Goal: Task Accomplishment & Management: Manage account settings

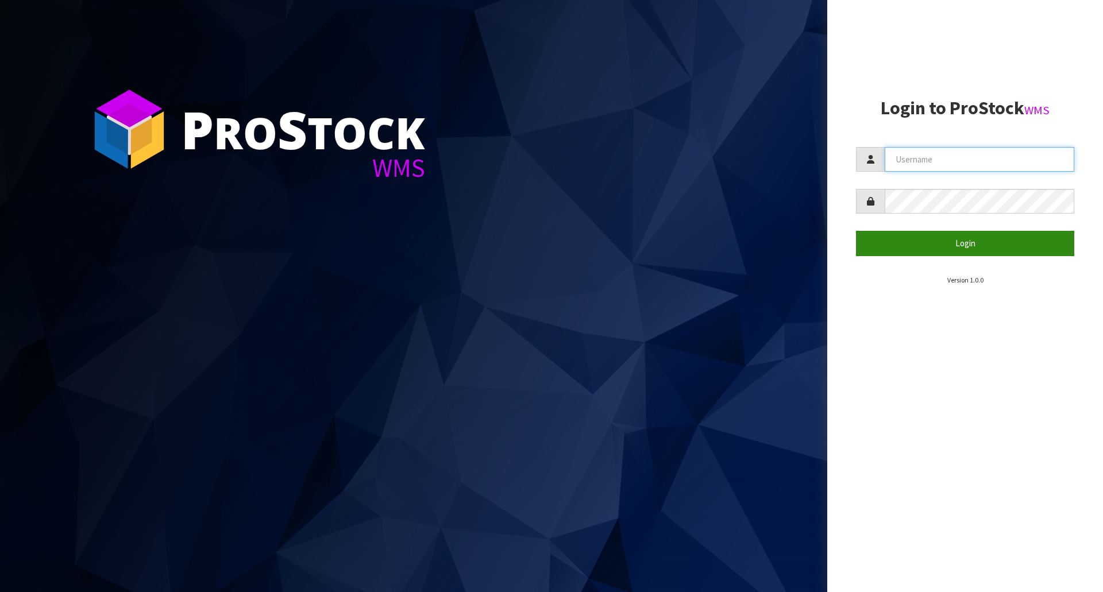
type input "Meena"
click at [948, 245] on button "Login" at bounding box center [965, 243] width 218 height 25
click at [947, 244] on button "Login" at bounding box center [965, 243] width 218 height 25
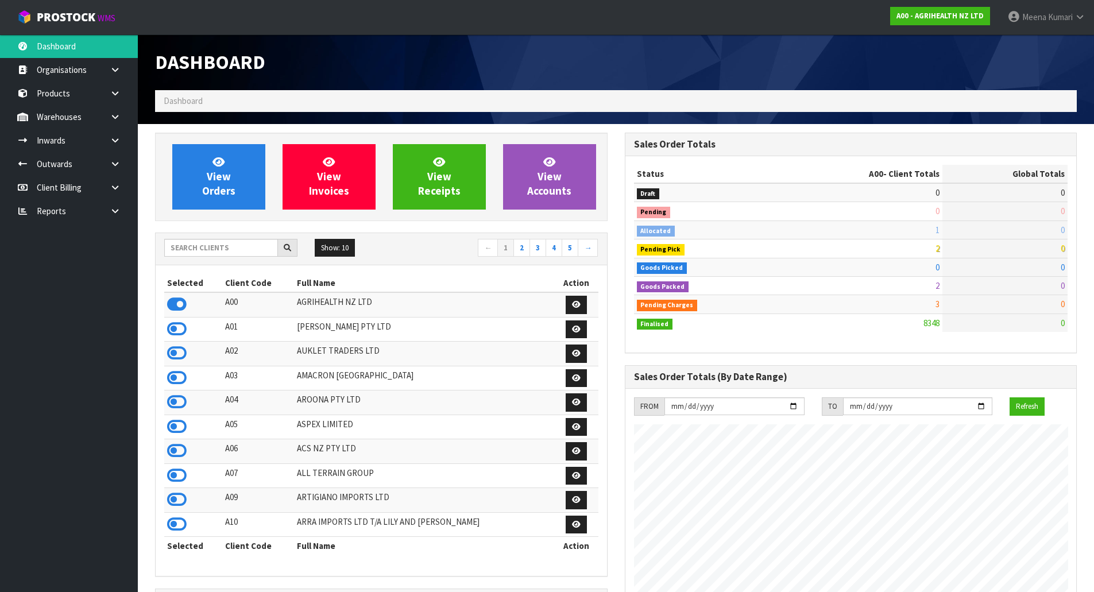
scroll to position [870, 469]
click at [261, 250] on input "text" at bounding box center [221, 248] width 114 height 18
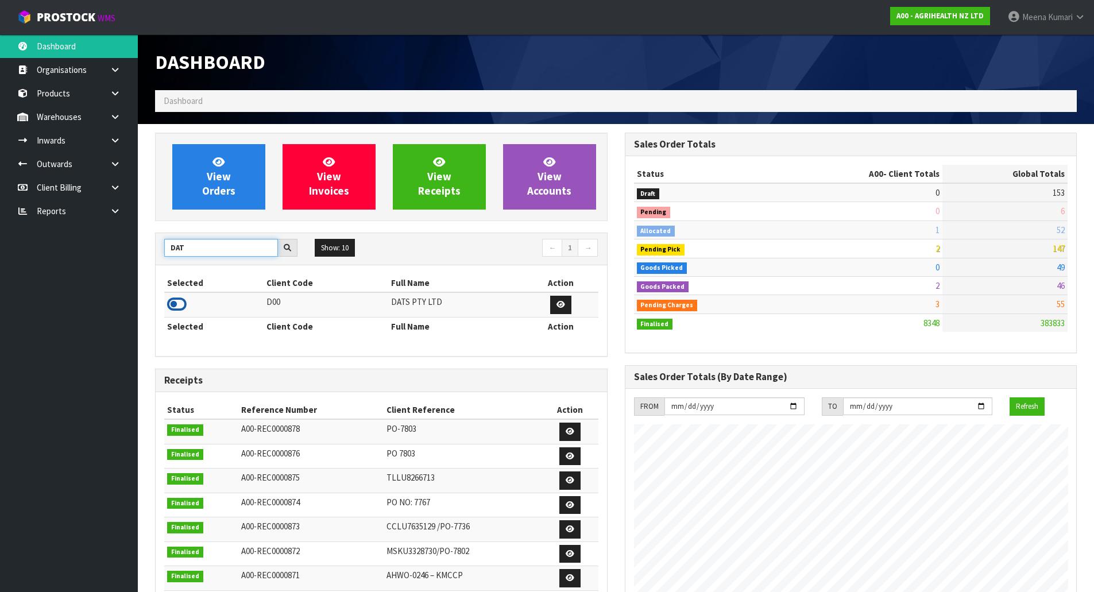
type input "DAT"
click at [177, 304] on icon at bounding box center [177, 304] width 20 height 17
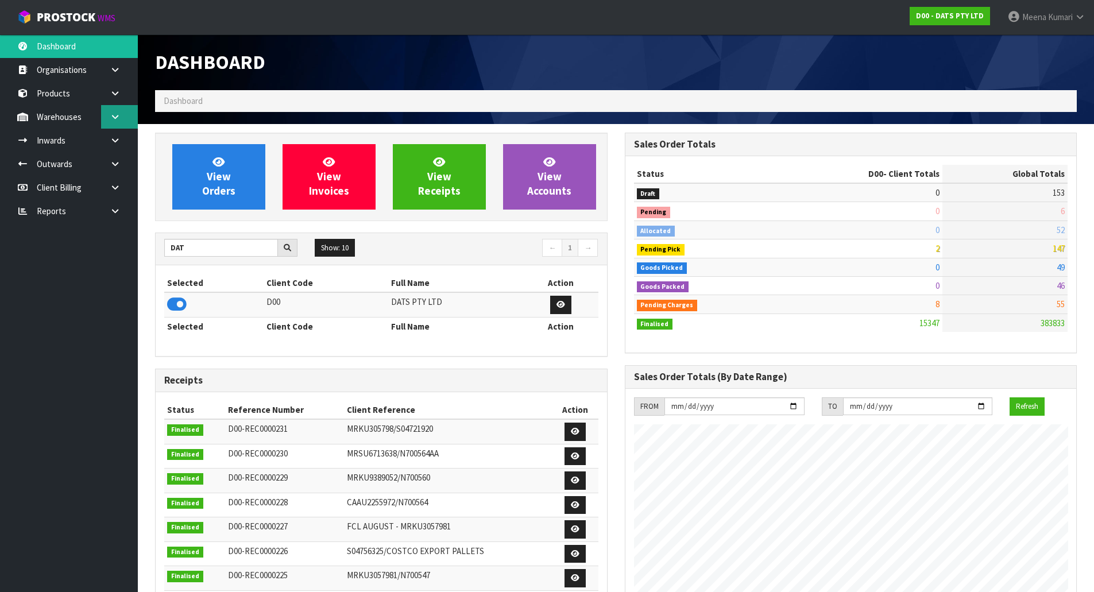
click at [117, 124] on link at bounding box center [119, 117] width 37 height 24
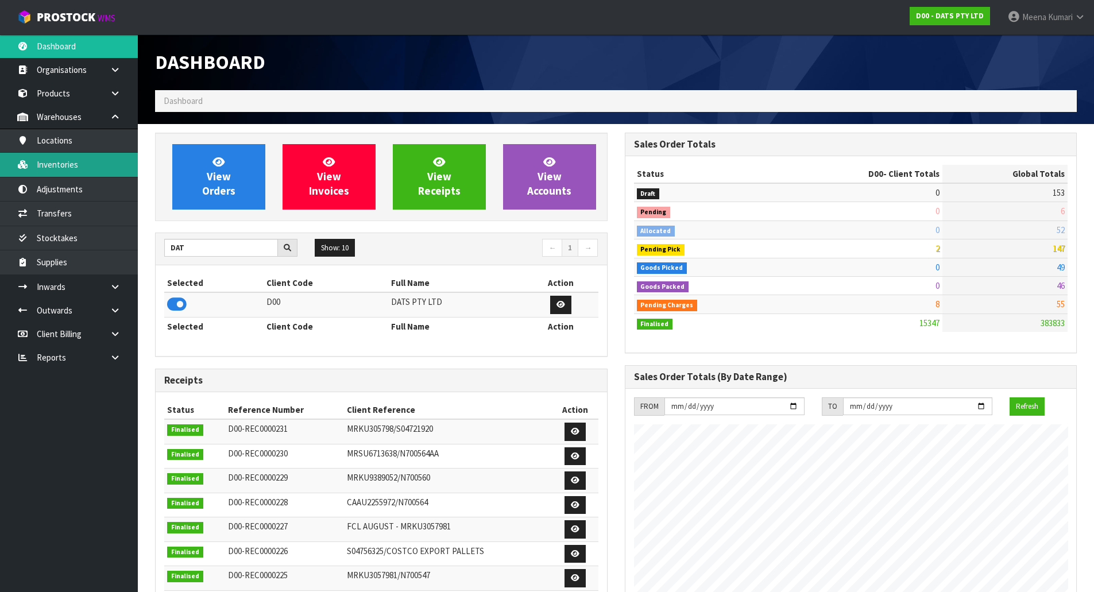
click at [99, 163] on link "Inventories" at bounding box center [69, 165] width 138 height 24
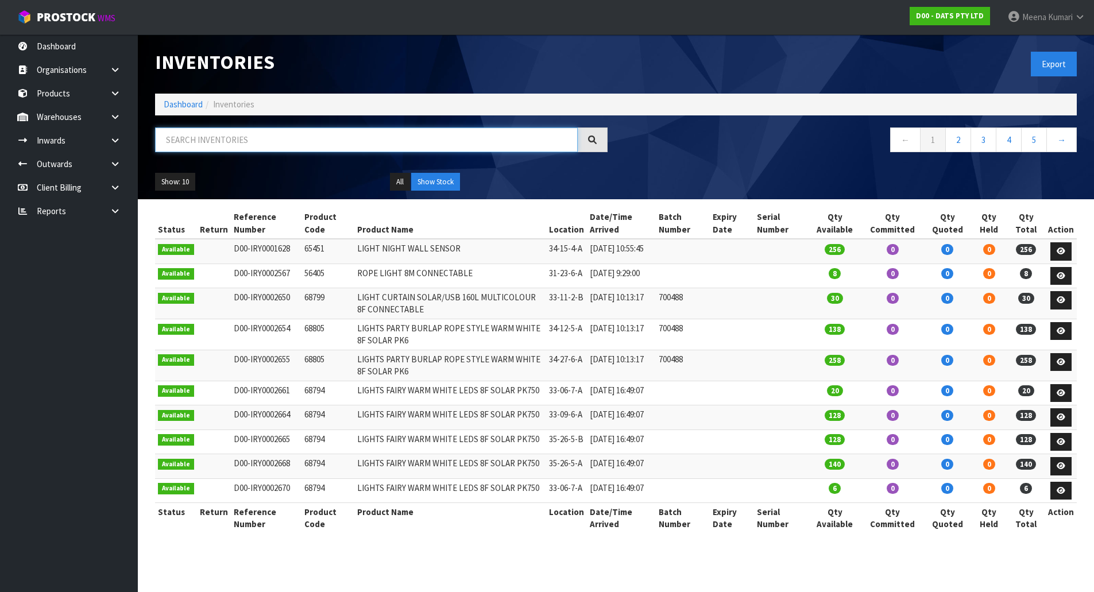
click at [318, 144] on input "text" at bounding box center [366, 140] width 423 height 25
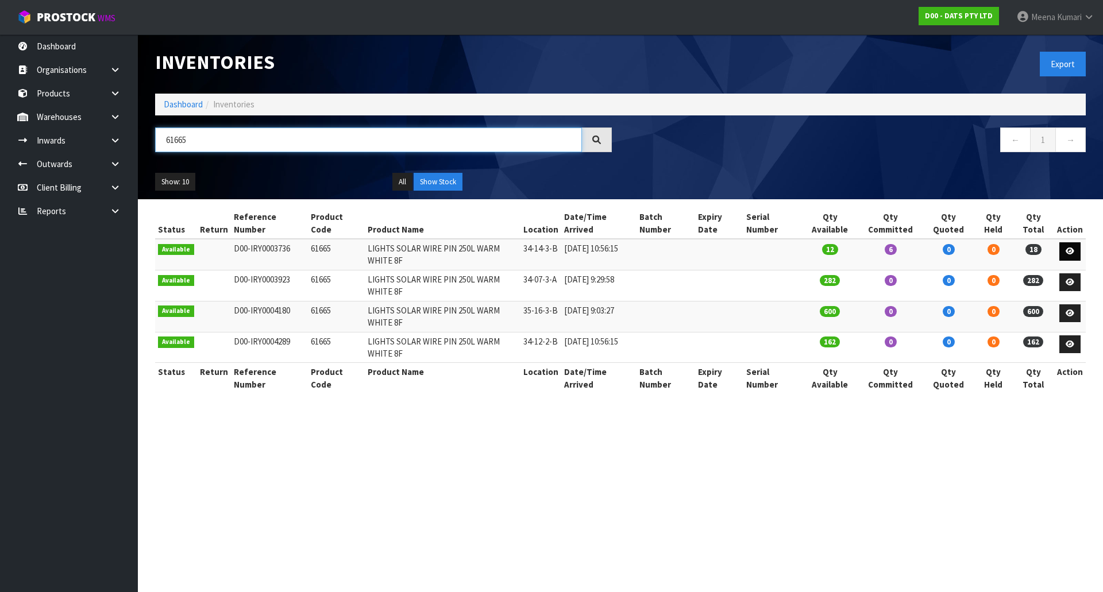
type input "61665"
click at [1074, 253] on icon at bounding box center [1069, 251] width 9 height 7
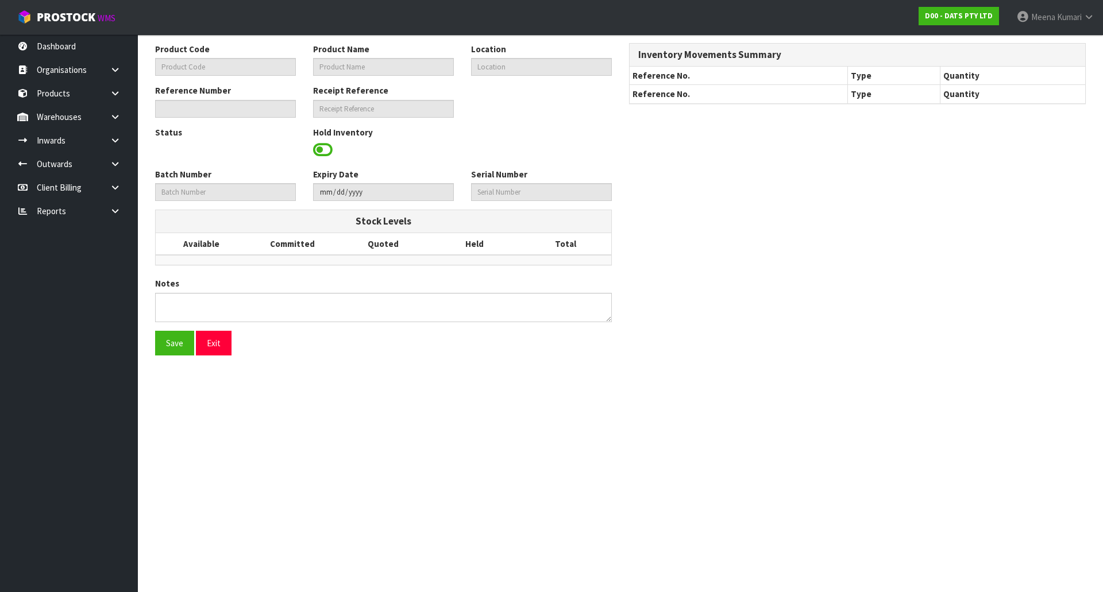
type input "61665"
type input "LIGHTS SOLAR WIRE PIN 250L WARM WHITE 8F"
type input "34-14-3-B"
type input "D00-IRY0003736"
type input "D00-REC0000210"
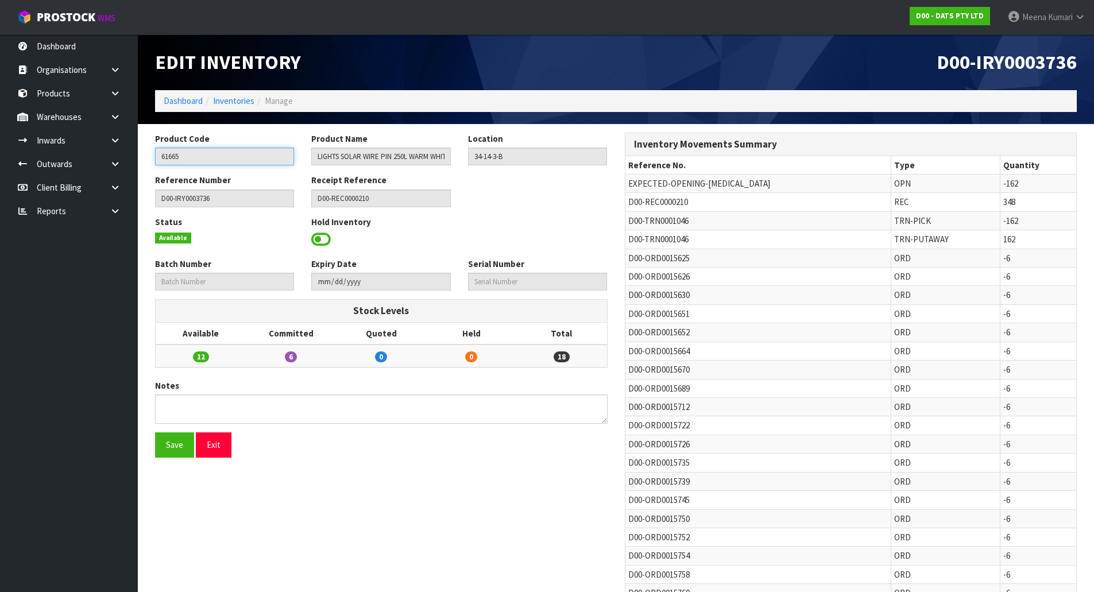
click at [246, 158] on input "61665" at bounding box center [224, 157] width 139 height 18
click at [116, 115] on icon at bounding box center [115, 117] width 11 height 9
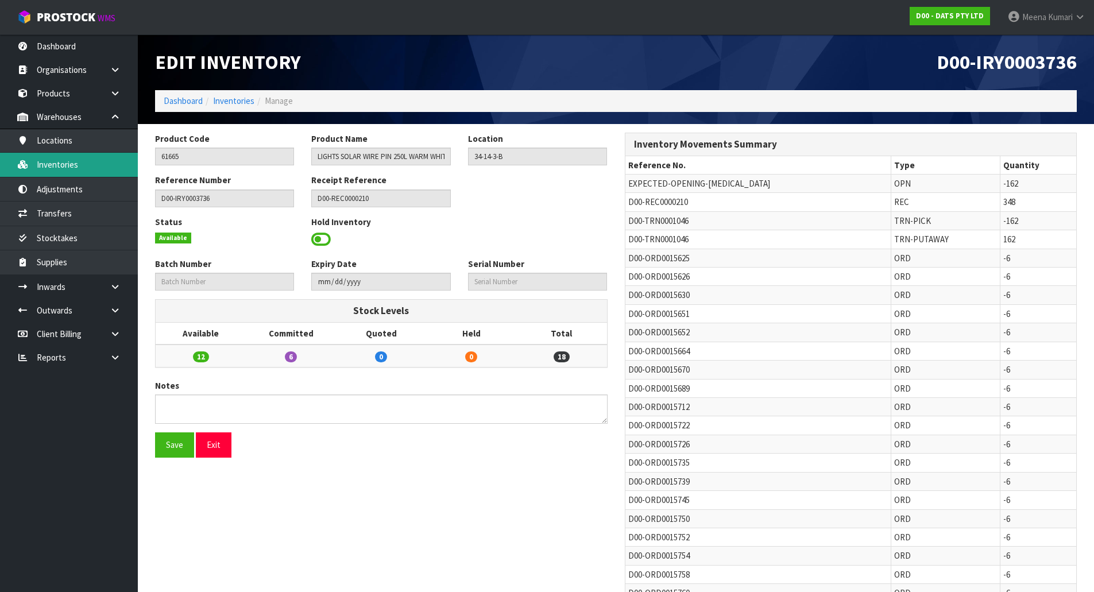
click at [107, 164] on link "Inventories" at bounding box center [69, 165] width 138 height 24
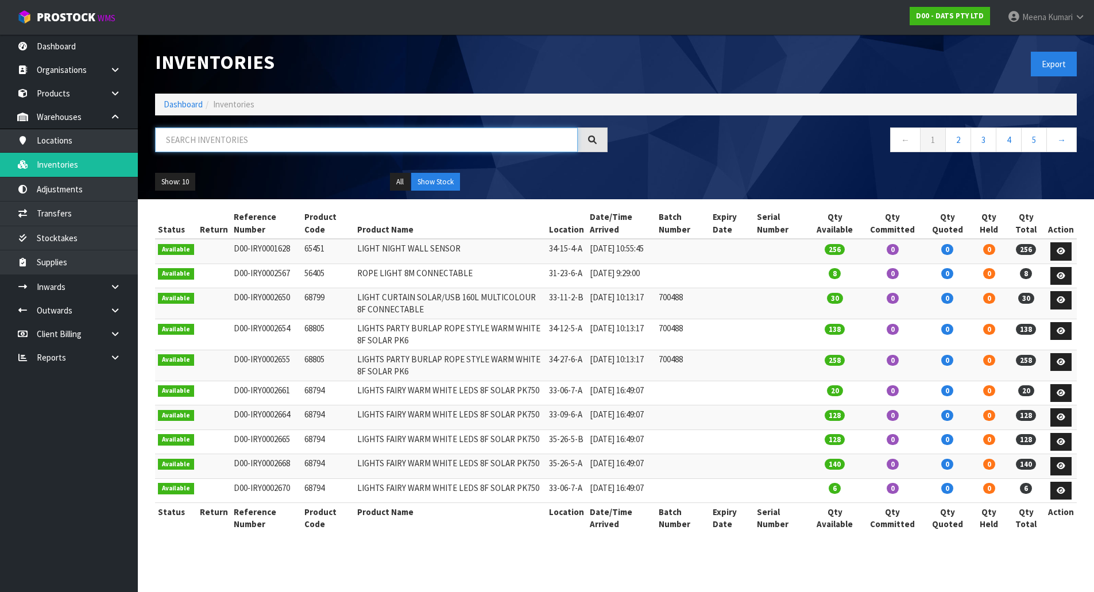
click at [244, 138] on input "text" at bounding box center [366, 140] width 423 height 25
paste input "61665"
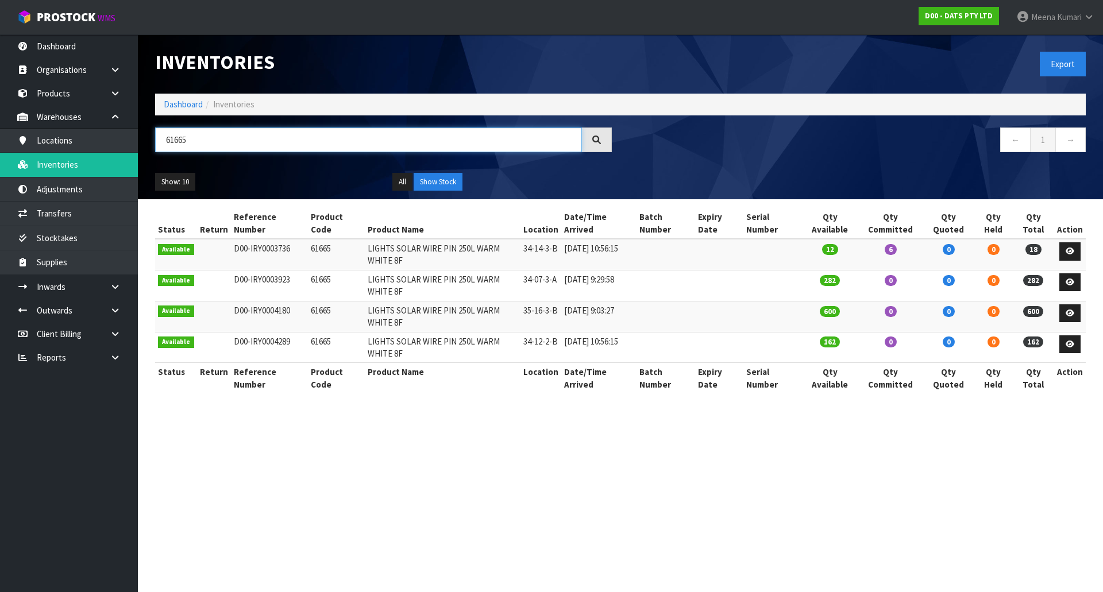
type input "61665"
click at [1072, 248] on icon at bounding box center [1069, 251] width 9 height 7
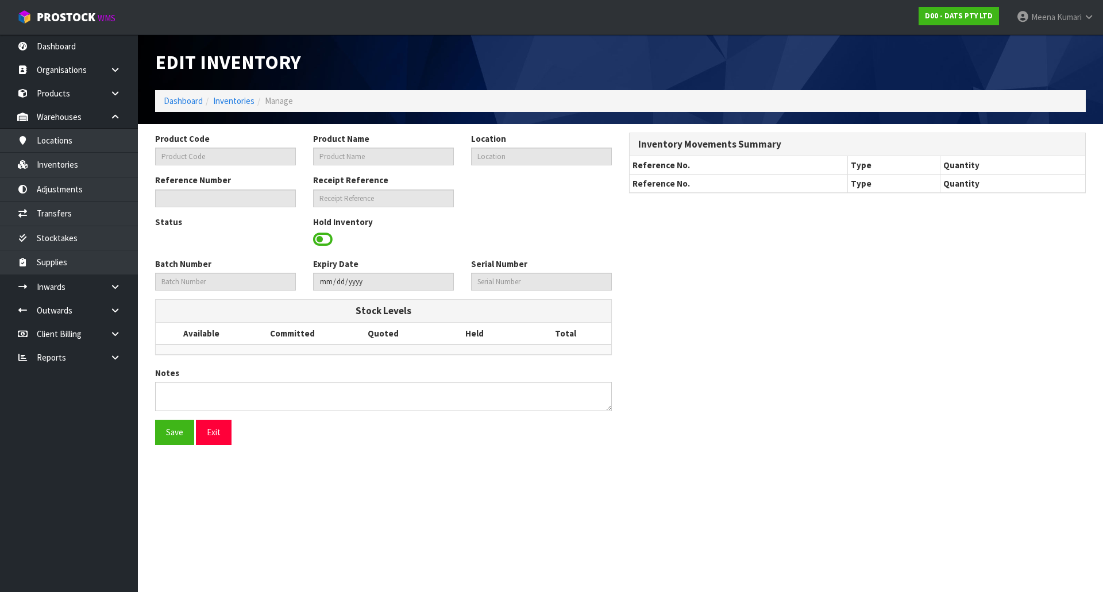
type input "61665"
type input "LIGHTS SOLAR WIRE PIN 250L WARM WHITE 8F"
type input "34-14-3-B"
type input "D00-IRY0003736"
type input "D00-REC0000210"
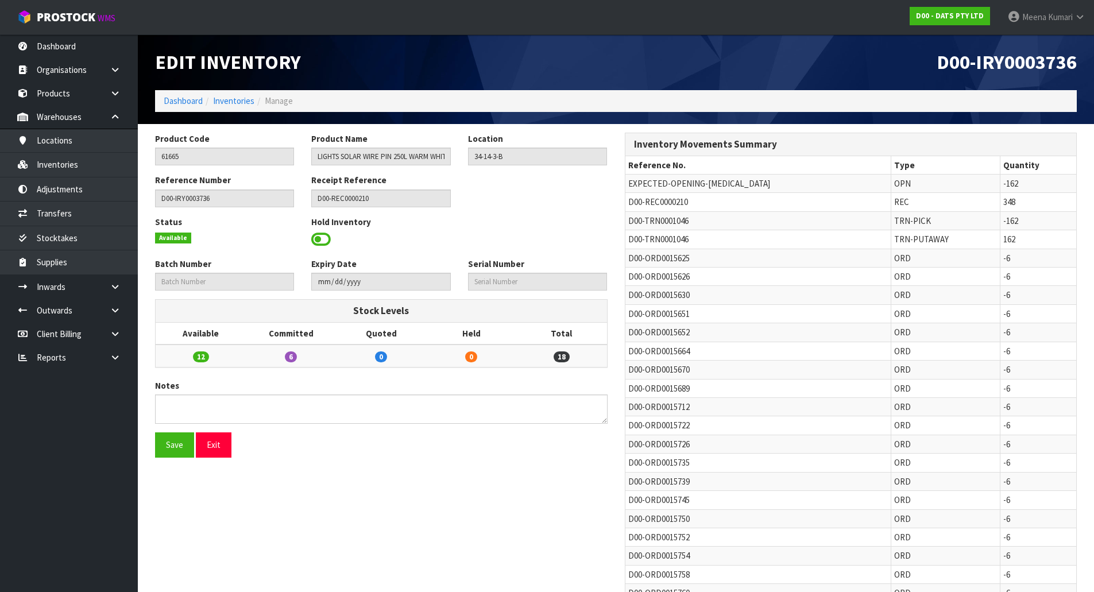
click at [321, 238] on span at bounding box center [321, 239] width 20 height 17
click at [542, 237] on span "Select an Option" at bounding box center [532, 238] width 118 height 14
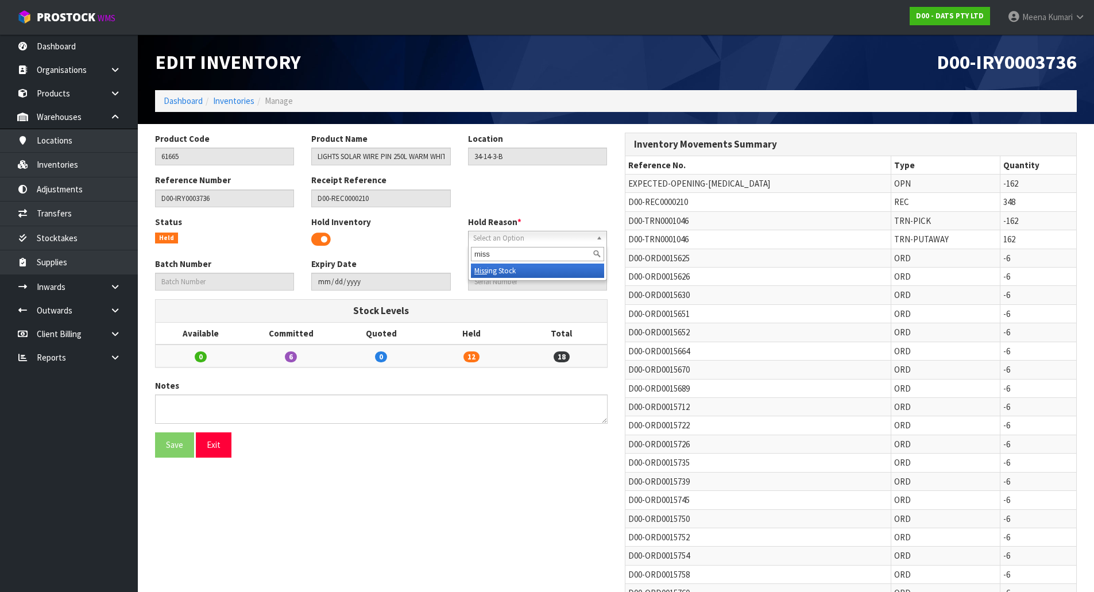
type input "miss"
click at [531, 267] on li "Miss ing Stock" at bounding box center [537, 271] width 133 height 14
click at [175, 446] on button "Save" at bounding box center [174, 444] width 39 height 25
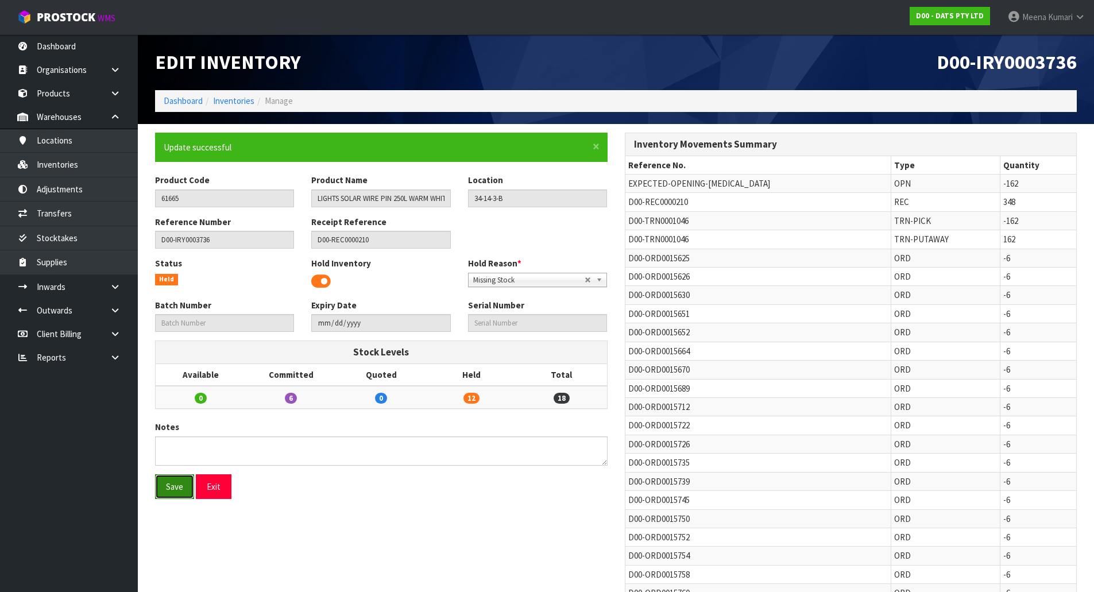
click at [181, 484] on button "Save" at bounding box center [174, 486] width 39 height 25
click at [176, 485] on button "Save" at bounding box center [174, 486] width 39 height 25
click at [171, 494] on button "Save" at bounding box center [174, 486] width 39 height 25
click at [223, 101] on link "Inventories" at bounding box center [233, 100] width 41 height 11
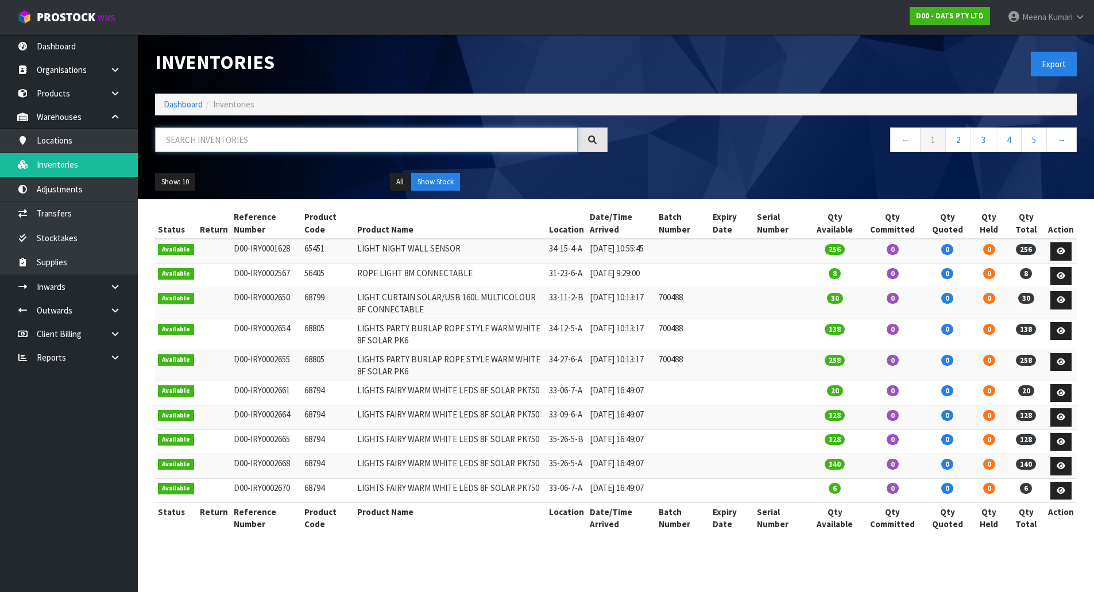
click at [295, 145] on input "text" at bounding box center [366, 140] width 423 height 25
click at [288, 136] on input "text" at bounding box center [366, 140] width 423 height 25
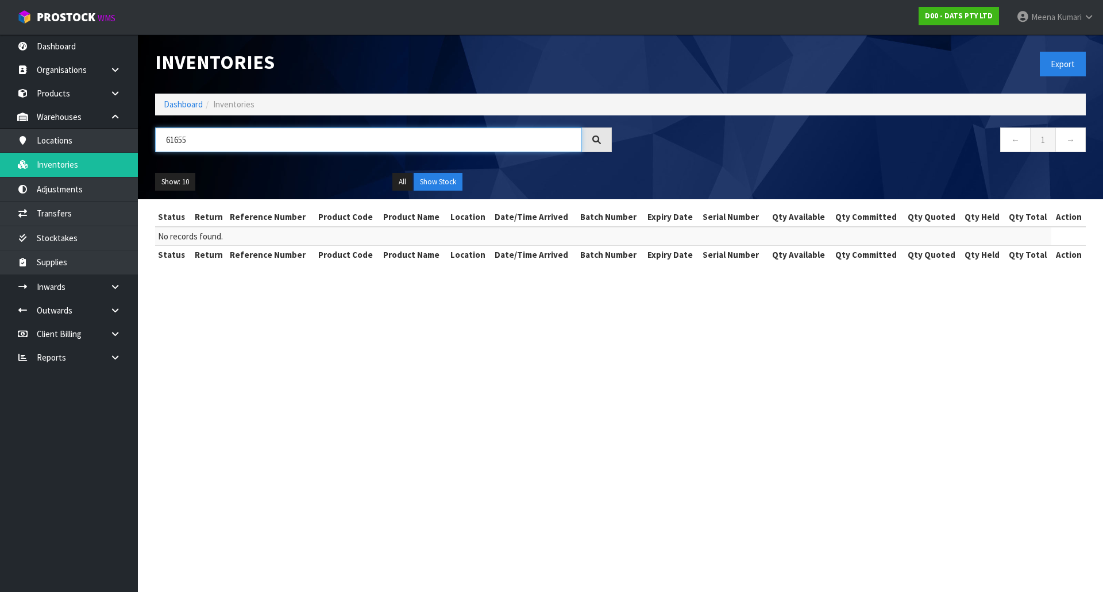
click at [183, 139] on input "61655" at bounding box center [368, 140] width 427 height 25
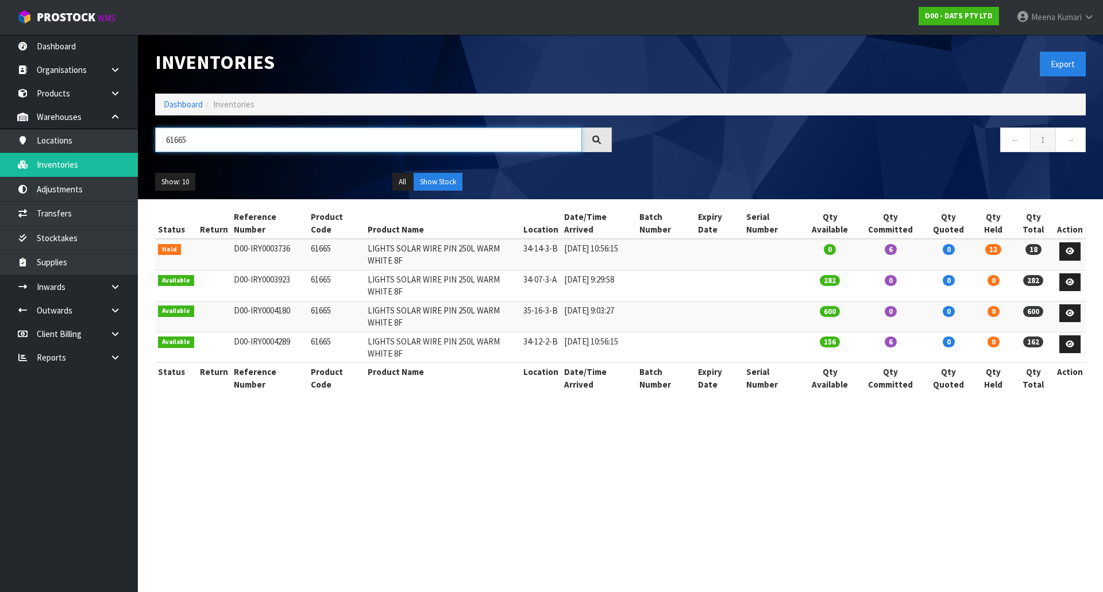
type input "61665"
click at [318, 248] on td "61665" at bounding box center [336, 254] width 57 height 31
copy td "61665"
click at [241, 138] on input "61665" at bounding box center [368, 140] width 427 height 25
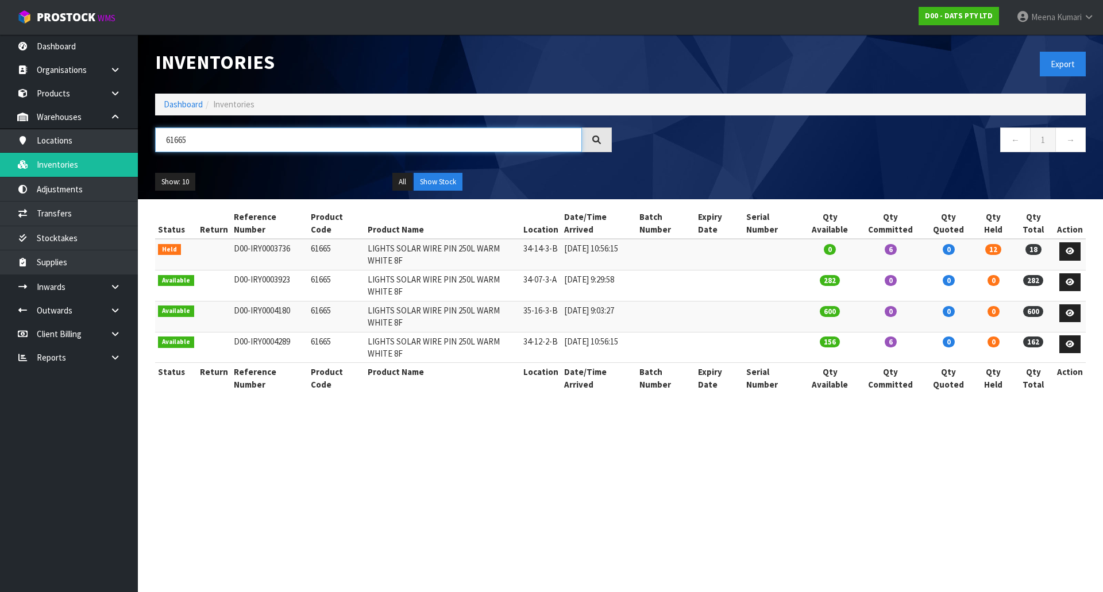
click at [241, 138] on input "61665" at bounding box center [368, 140] width 427 height 25
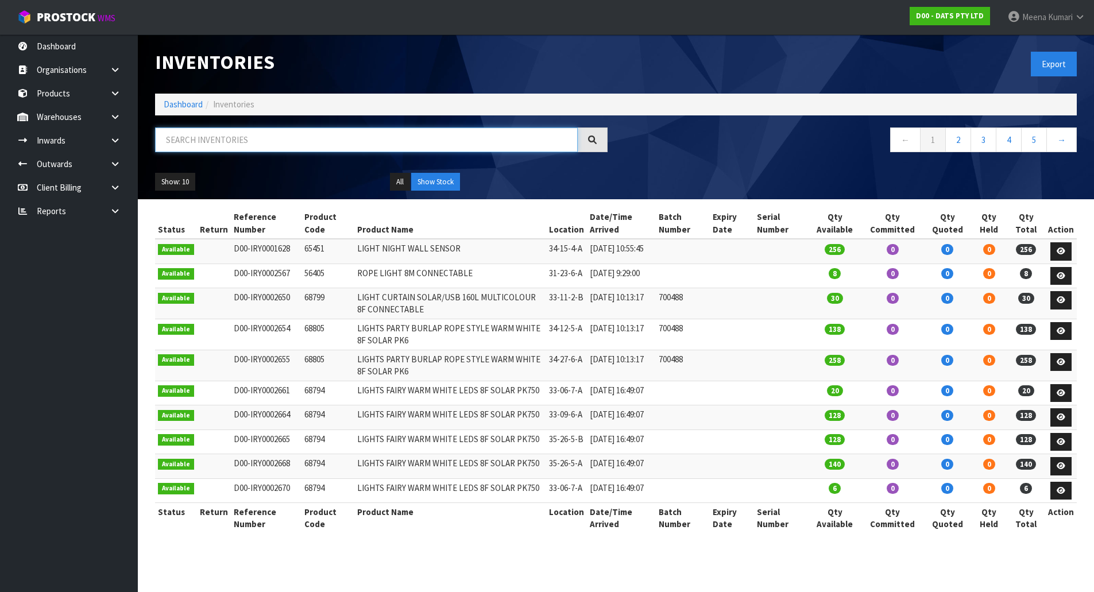
click at [193, 148] on input "text" at bounding box center [366, 140] width 423 height 25
paste input "61665"
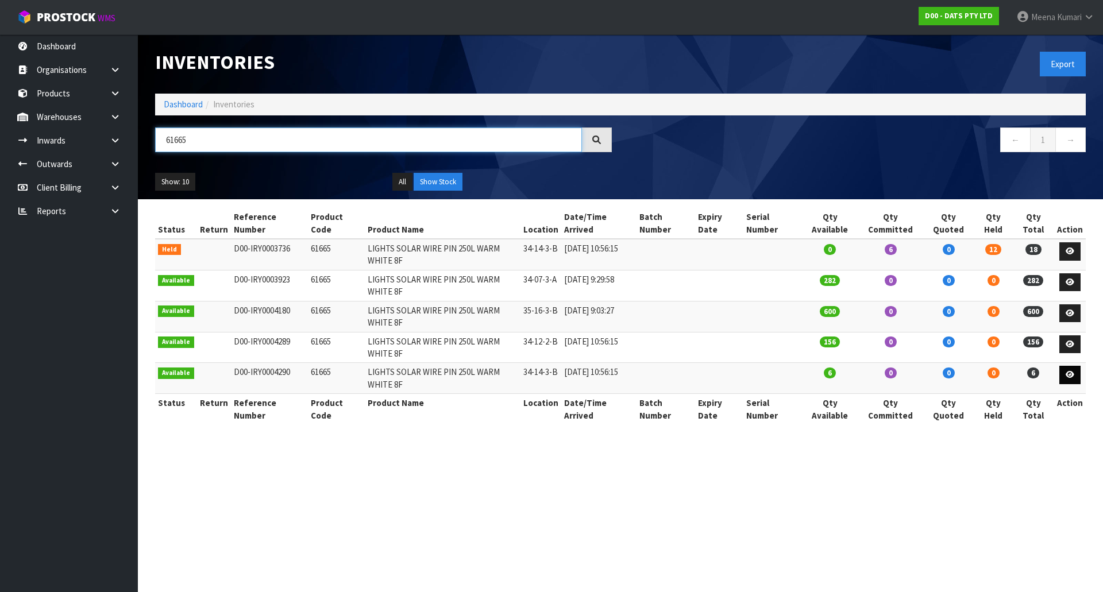
type input "61665"
click at [1072, 375] on icon at bounding box center [1069, 374] width 9 height 7
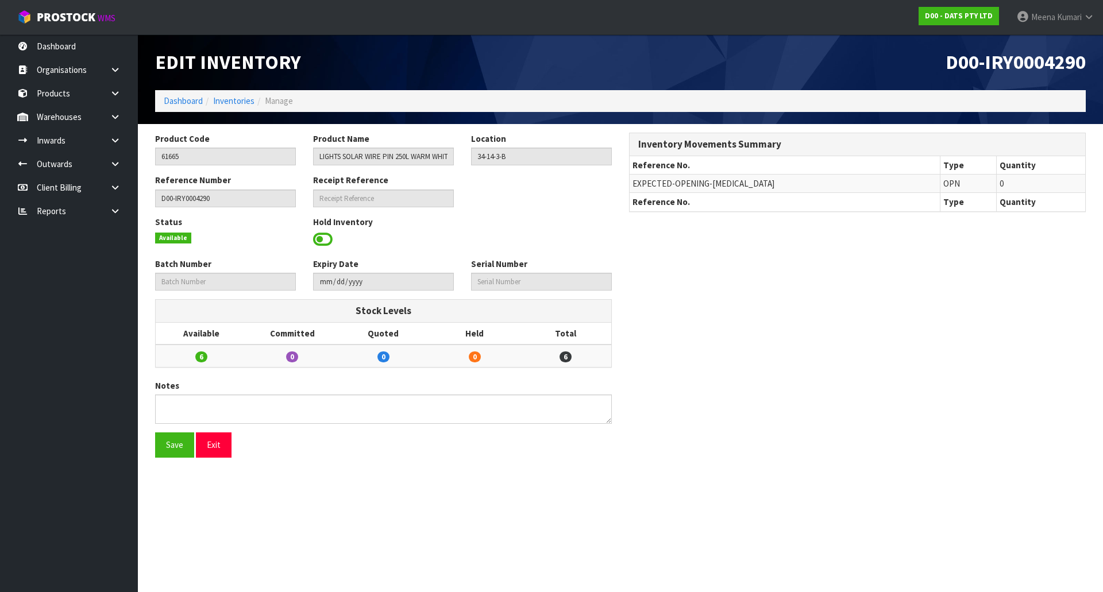
click at [316, 235] on span at bounding box center [323, 239] width 20 height 17
click at [491, 240] on span "Select an Option" at bounding box center [536, 238] width 120 height 14
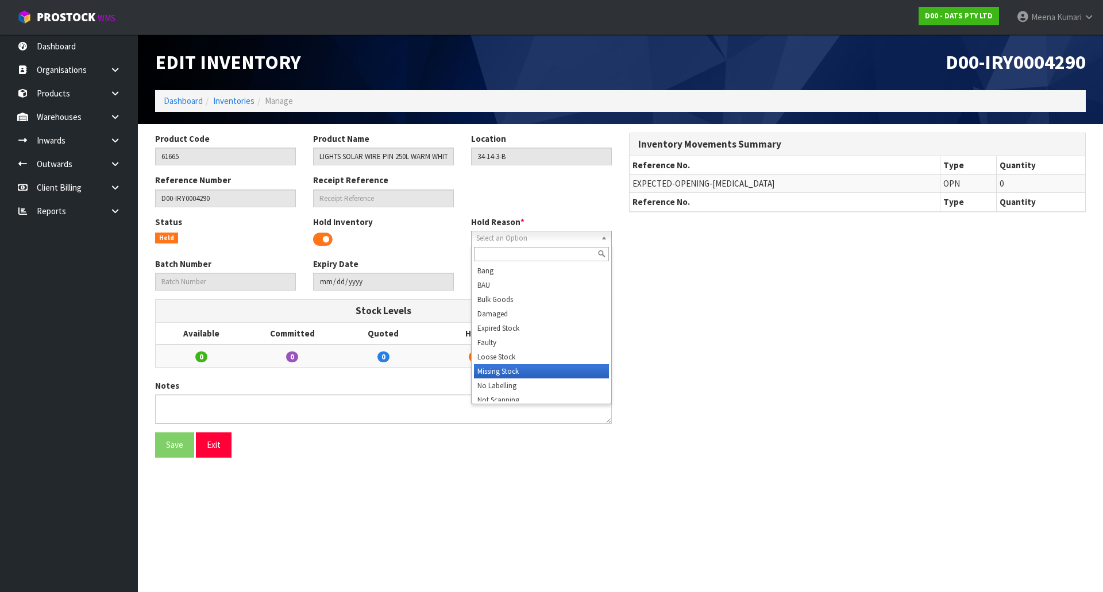
click at [507, 367] on li "Missing Stock" at bounding box center [541, 371] width 135 height 14
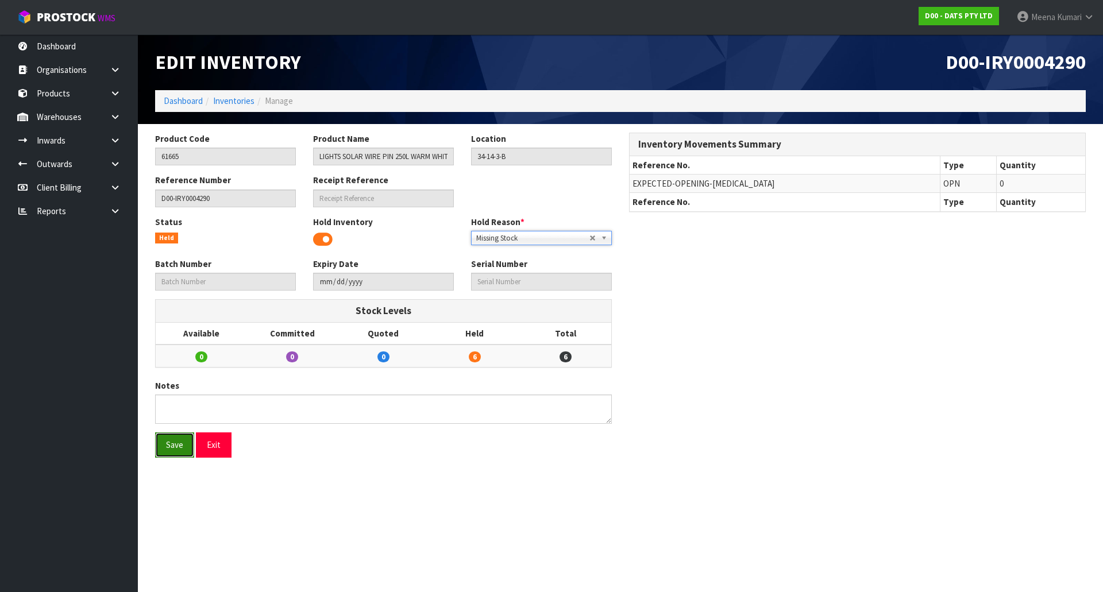
click at [184, 449] on button "Save" at bounding box center [174, 444] width 39 height 25
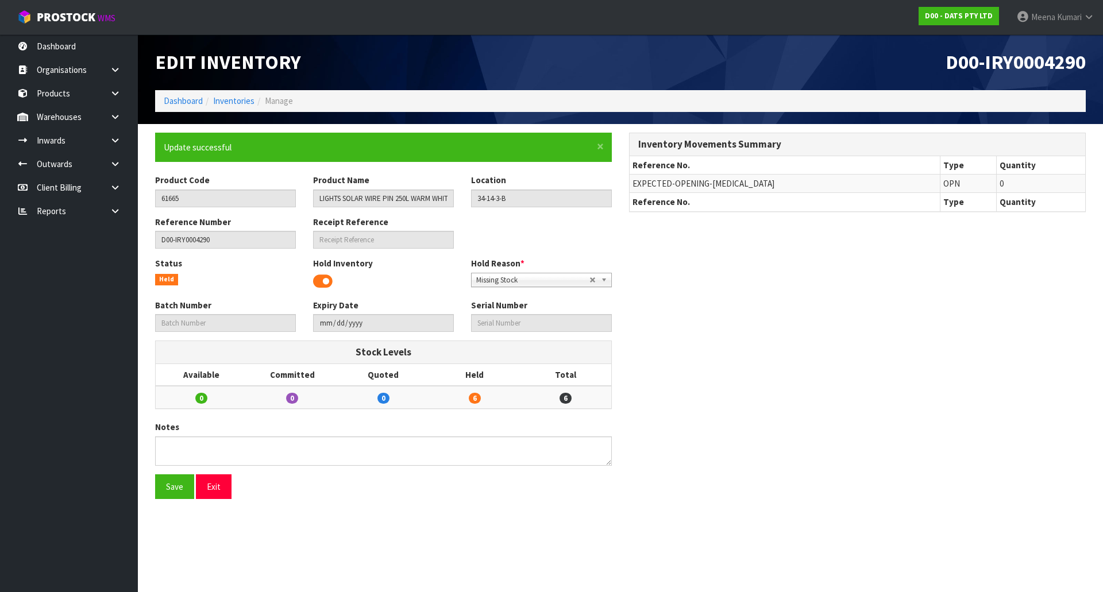
click at [230, 110] on ol "Dashboard Inventories Manage" at bounding box center [620, 100] width 930 height 21
click at [239, 101] on link "Inventories" at bounding box center [233, 100] width 41 height 11
